Goal: Task Accomplishment & Management: Manage account settings

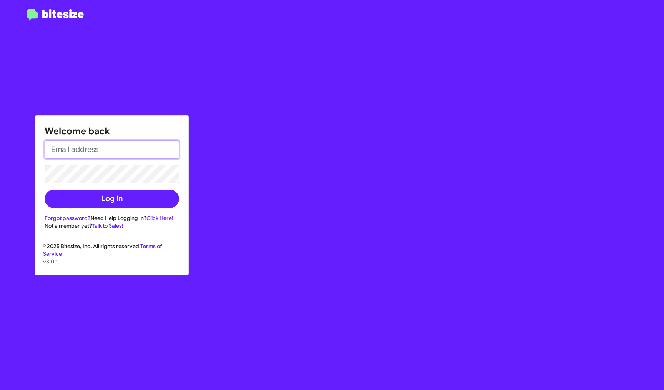
click at [159, 142] on input "email" at bounding box center [112, 149] width 135 height 18
type input "[EMAIL_ADDRESS][PERSON_NAME][PERSON_NAME][DOMAIN_NAME]"
click at [139, 211] on div "Welcome back star.murphy@ferman.com Log In Forgot password? Need Help Logging I…" at bounding box center [111, 173] width 153 height 114
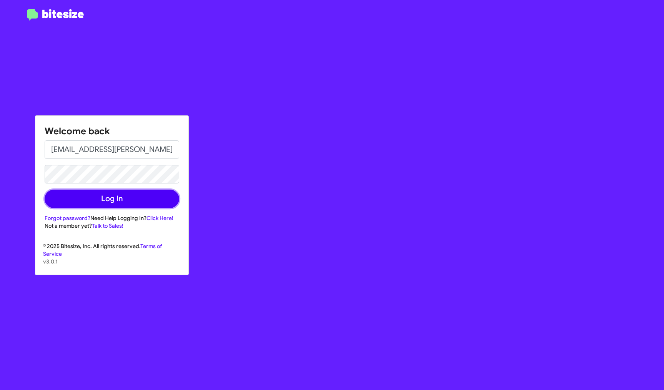
click at [138, 205] on button "Log In" at bounding box center [112, 199] width 135 height 18
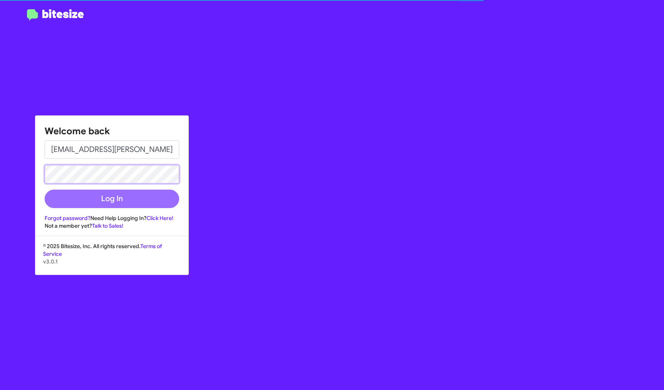
click at [94, 174] on body "Welcome back star.murphy@ferman.com Log In Forgot password? Need Help Logging I…" at bounding box center [332, 195] width 664 height 390
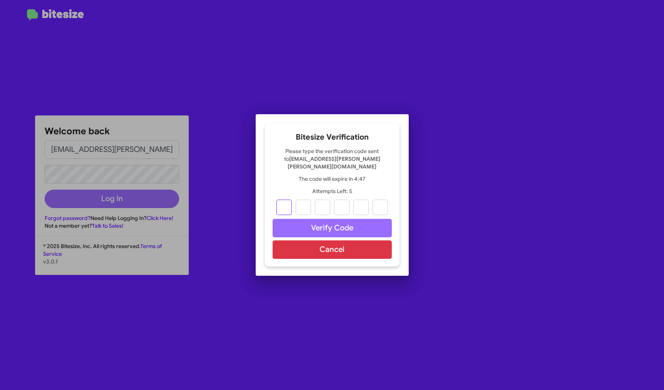
click at [287, 204] on input "text" at bounding box center [284, 207] width 15 height 15
type input "1"
type input "4"
type input "2"
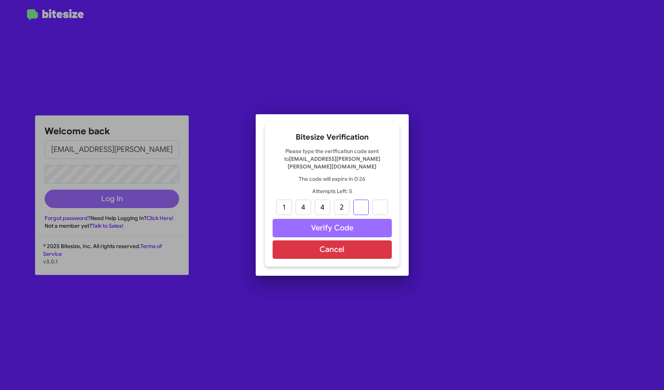
type input "2"
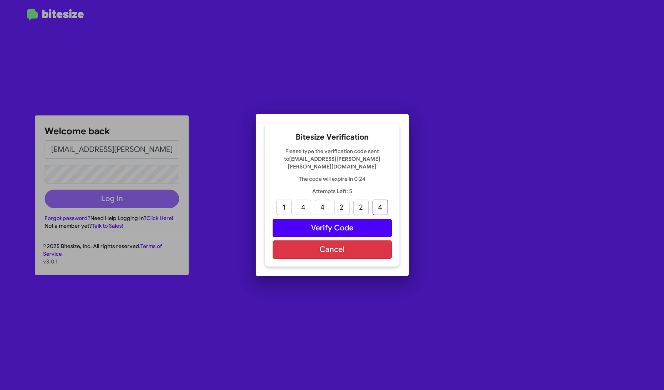
type input "4"
click at [329, 223] on button "Verify Code" at bounding box center [332, 228] width 119 height 18
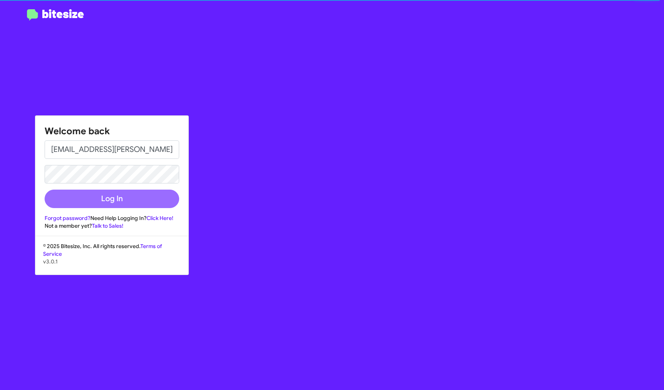
click at [204, 184] on div "Welcome back star.murphy@ferman.com Log In Forgot password? Need Help Logging I…" at bounding box center [387, 195] width 553 height 390
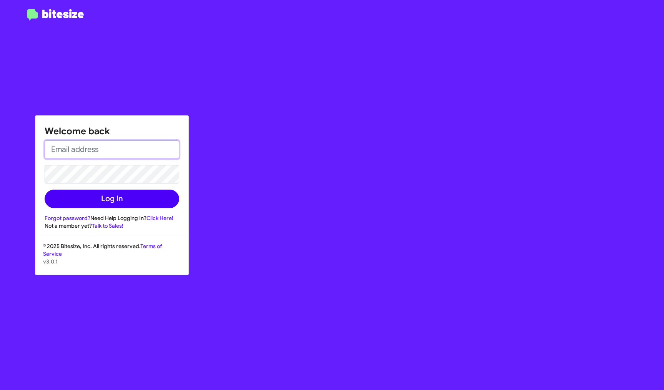
type input "[EMAIL_ADDRESS][PERSON_NAME][PERSON_NAME][DOMAIN_NAME]"
click at [108, 200] on button "Log In" at bounding box center [112, 199] width 135 height 18
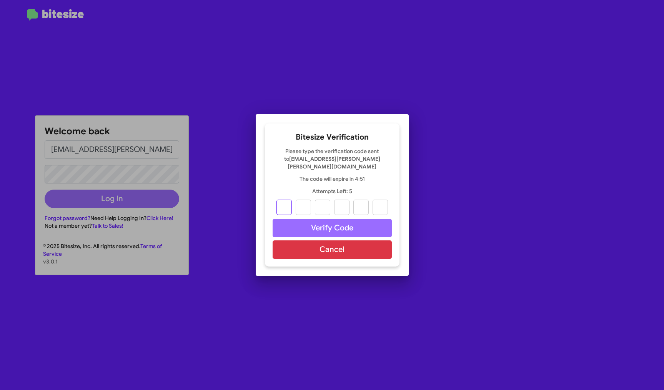
type input "1"
type input "4"
type input "2"
drag, startPoint x: 344, startPoint y: 206, endPoint x: 337, endPoint y: 206, distance: 7.7
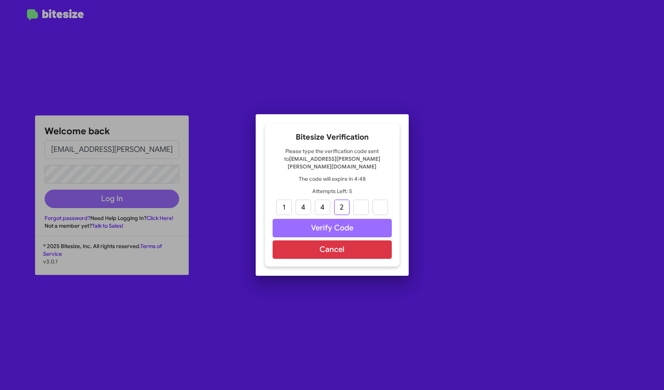
click at [337, 206] on input "2" at bounding box center [341, 207] width 15 height 15
drag, startPoint x: 327, startPoint y: 205, endPoint x: 310, endPoint y: 206, distance: 17.7
click at [310, 206] on div "1 4 4" at bounding box center [332, 207] width 119 height 15
drag, startPoint x: 308, startPoint y: 202, endPoint x: 283, endPoint y: 203, distance: 24.3
click at [283, 203] on div "1 4" at bounding box center [332, 207] width 119 height 15
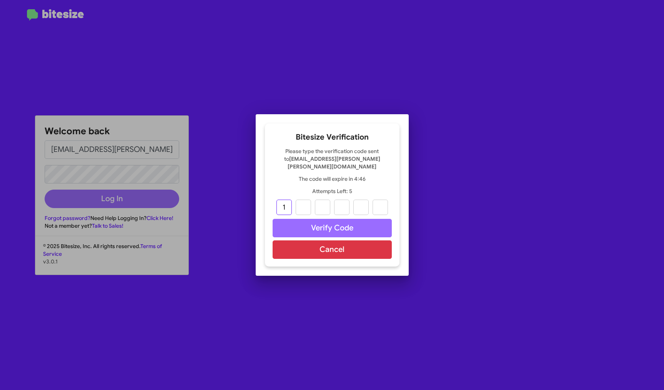
drag, startPoint x: 288, startPoint y: 203, endPoint x: 253, endPoint y: 202, distance: 35.0
click at [260, 202] on mat-dialog-container "Bitesize Verification Please type the verification code sent to [EMAIL_ADDRESS]…" at bounding box center [332, 195] width 153 height 162
type input "2"
type input "1"
type input "9"
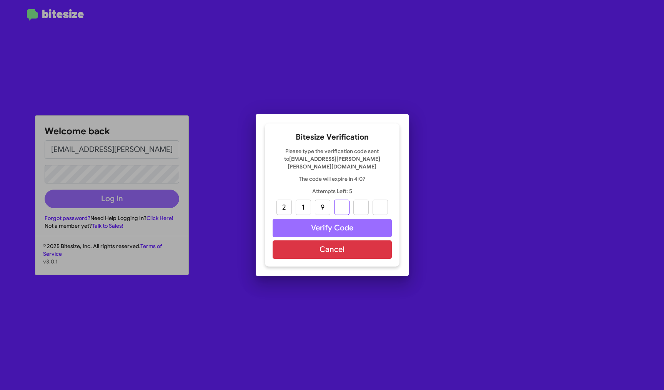
type input "5"
type input "4"
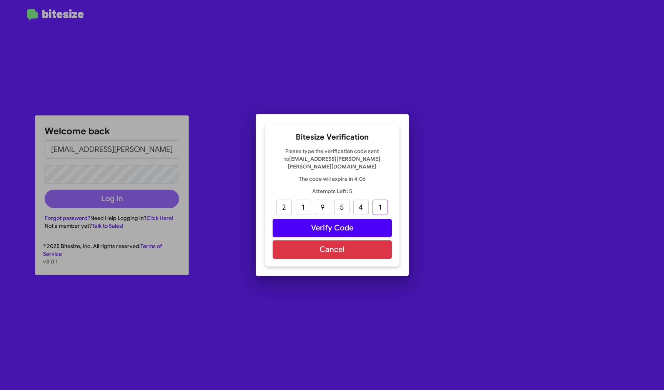
type input "1"
click at [345, 226] on button "Verify Code" at bounding box center [332, 228] width 119 height 18
